Goal: Find specific page/section

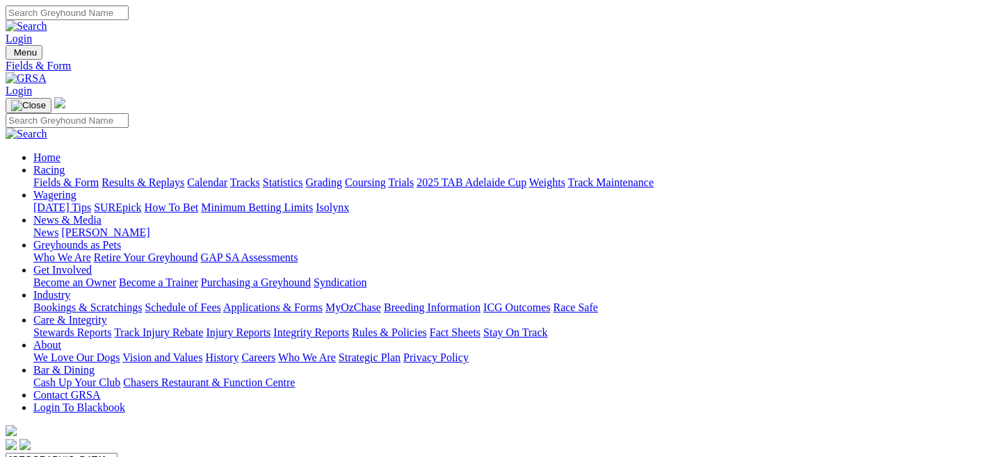
select select "QLD"
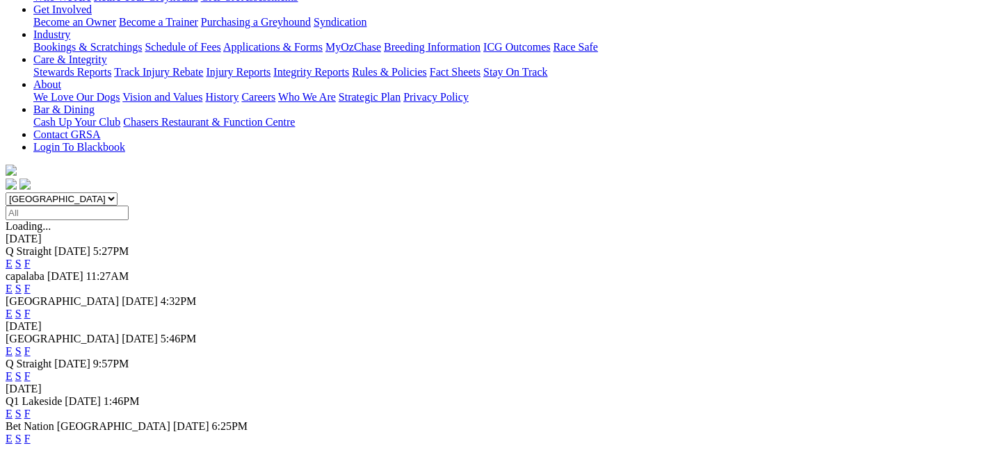
scroll to position [286, 0]
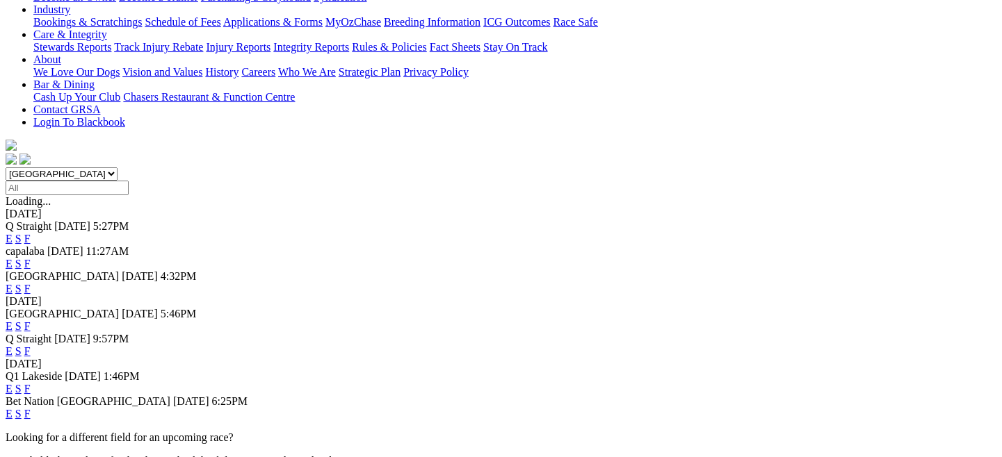
click at [13, 321] on link "E" at bounding box center [9, 327] width 7 height 12
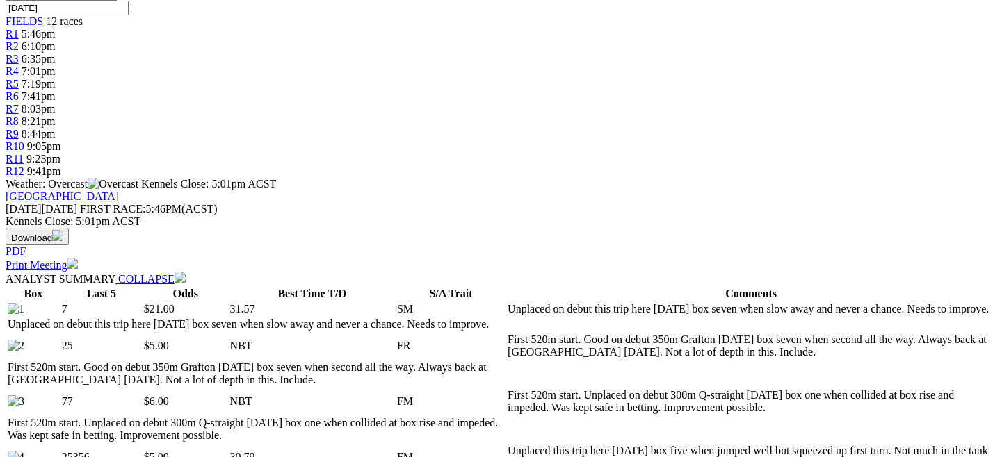
scroll to position [633, 0]
